Goal: Information Seeking & Learning: Learn about a topic

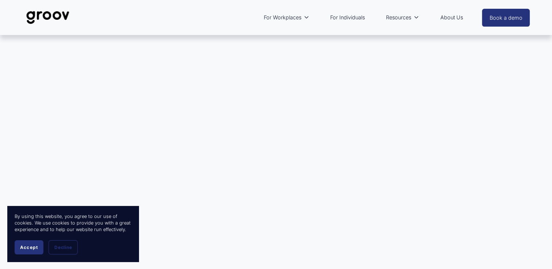
click at [34, 248] on span "Accept" at bounding box center [29, 247] width 18 height 5
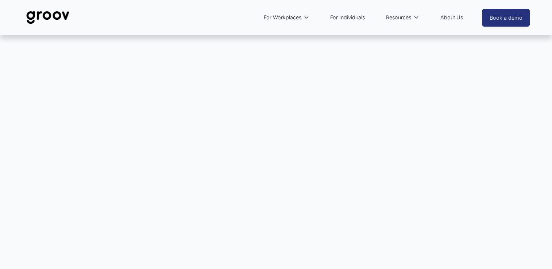
click at [360, 17] on link "For Individuals" at bounding box center [348, 17] width 42 height 17
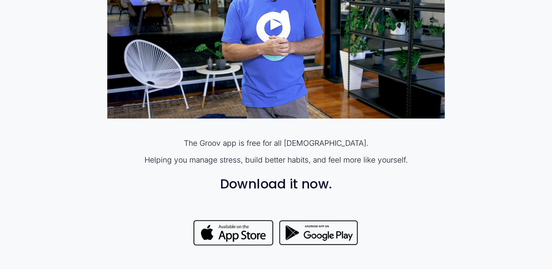
scroll to position [511, 0]
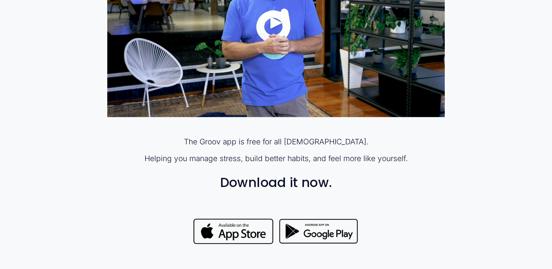
click at [275, 22] on div "Play" at bounding box center [277, 23] width 18 height 18
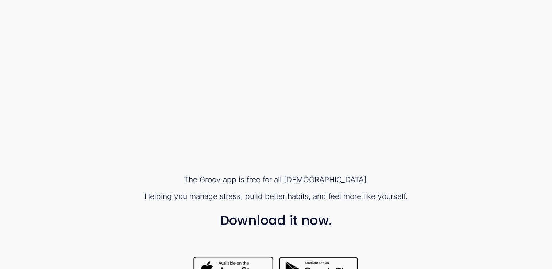
scroll to position [438, 0]
